Goal: Task Accomplishment & Management: Manage account settings

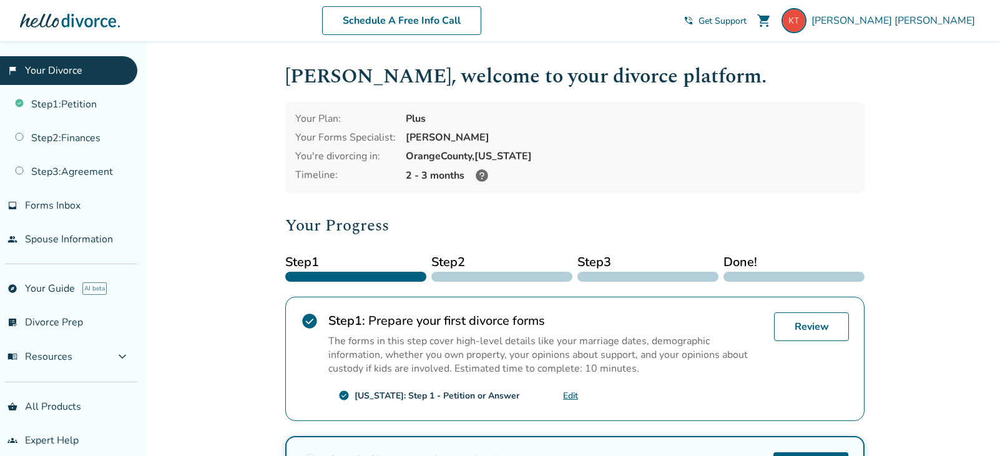
click at [479, 173] on icon at bounding box center [482, 175] width 12 height 12
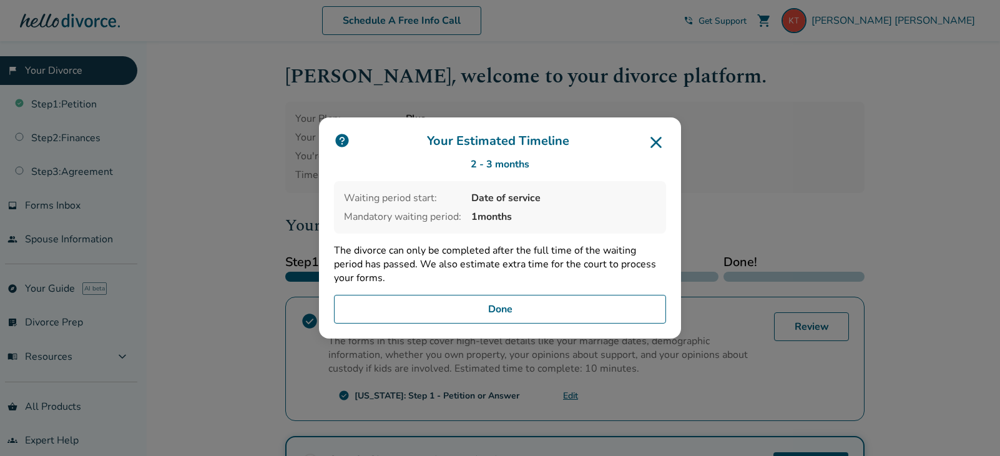
click at [504, 311] on button "Done" at bounding box center [500, 309] width 332 height 29
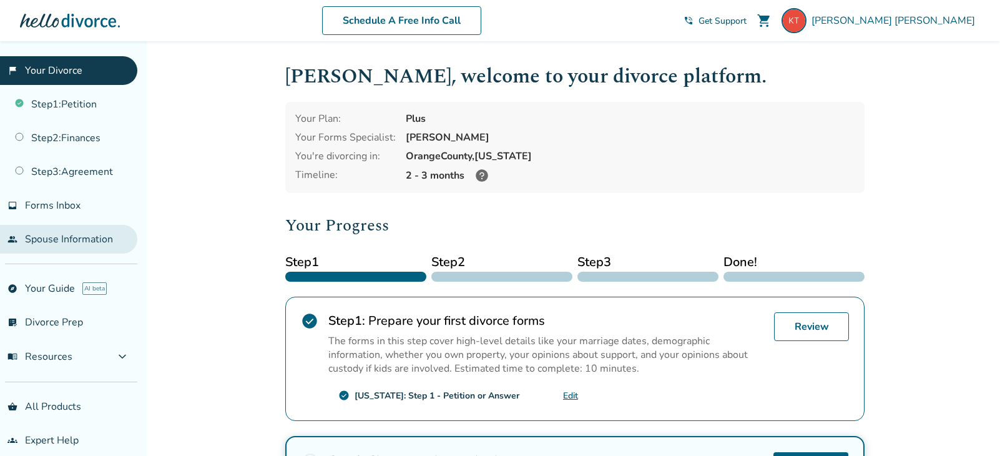
click at [88, 241] on link "people Spouse Information" at bounding box center [68, 239] width 137 height 29
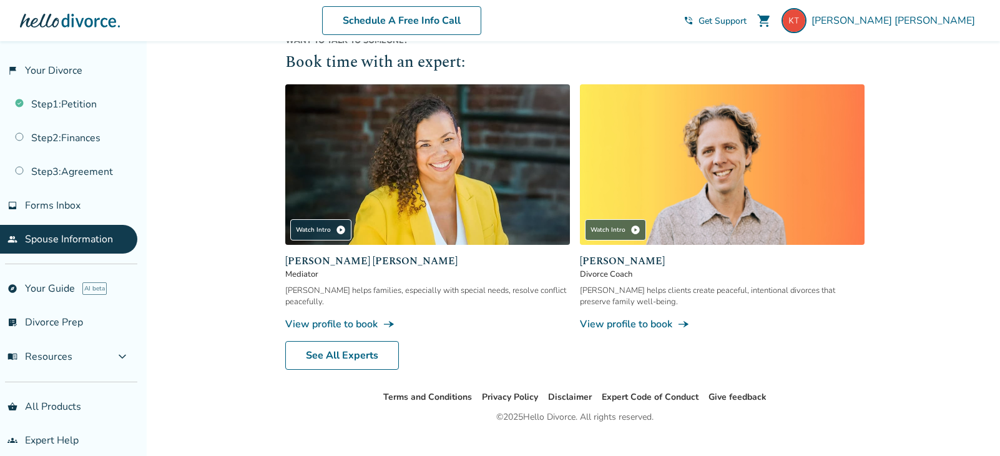
scroll to position [331, 0]
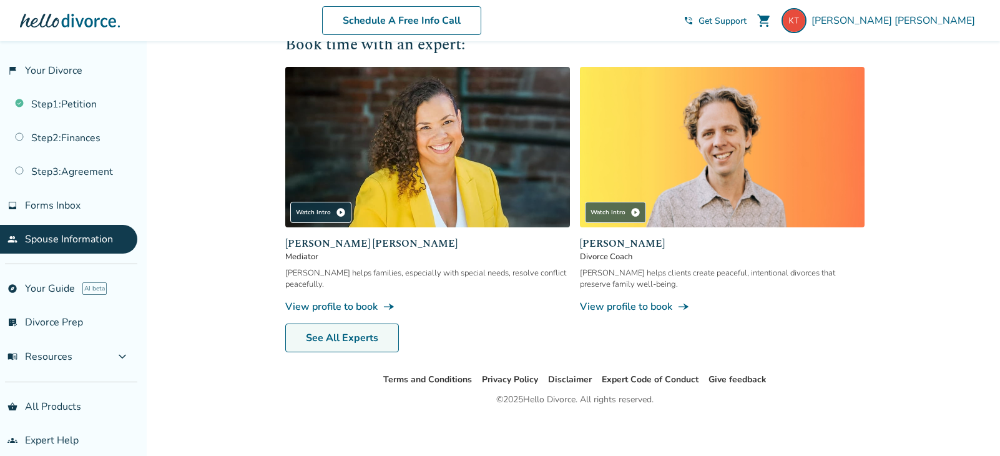
click at [338, 329] on link "See All Experts" at bounding box center [342, 337] width 114 height 29
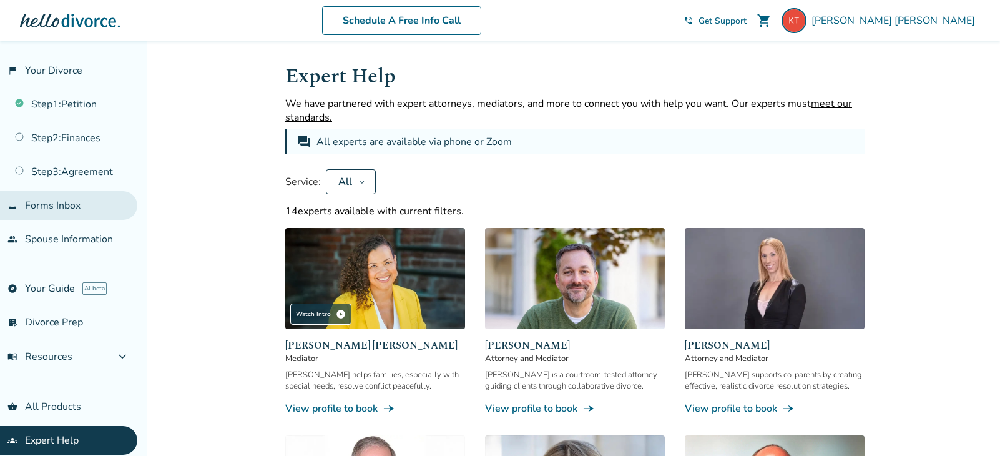
click at [90, 202] on link "inbox Forms Inbox" at bounding box center [68, 205] width 137 height 29
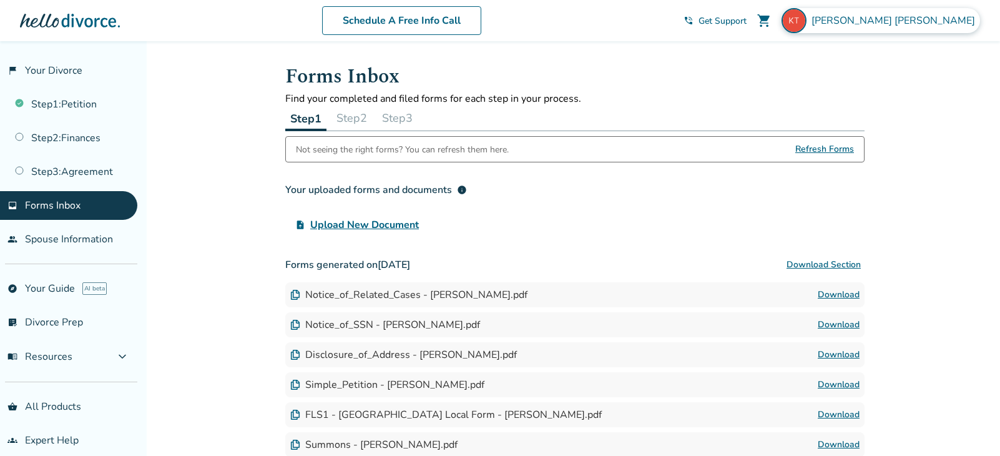
click at [965, 21] on span "[PERSON_NAME]" at bounding box center [895, 21] width 169 height 14
click at [81, 69] on link "flag_2 Your Divorce" at bounding box center [68, 70] width 137 height 29
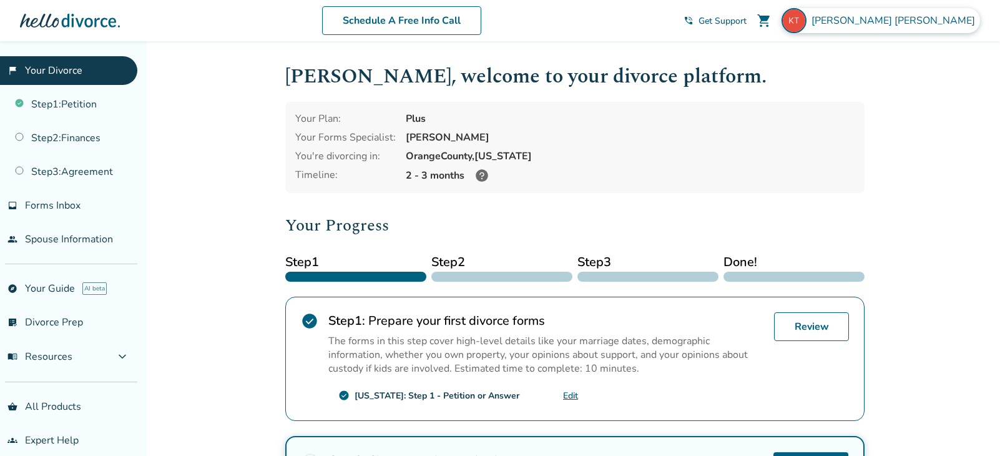
click at [946, 24] on span "[PERSON_NAME]" at bounding box center [895, 21] width 169 height 14
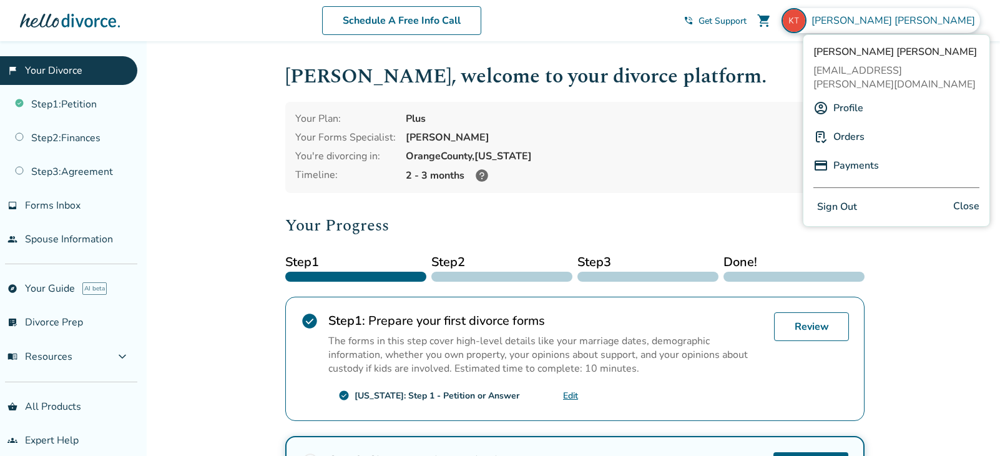
click at [810, 194] on div "[PERSON_NAME] [EMAIL_ADDRESS][PERSON_NAME][DOMAIN_NAME] Profile Orders Payments…" at bounding box center [896, 130] width 187 height 192
click at [828, 198] on button "Sign Out" at bounding box center [836, 207] width 47 height 18
